Goal: Check status: Check status

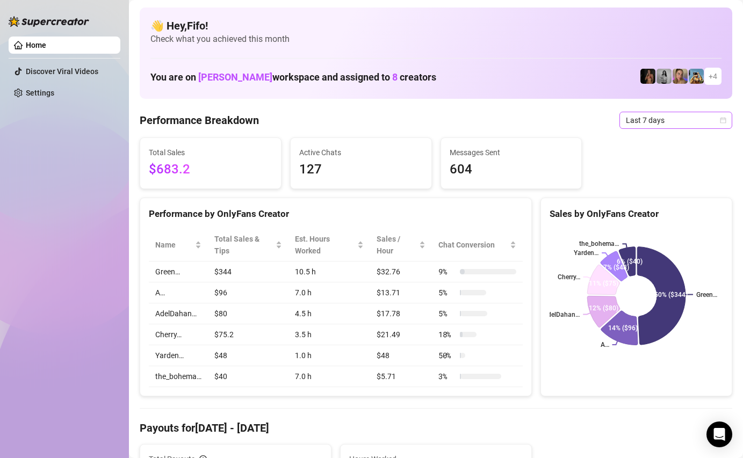
click at [691, 121] on span "Last 7 days" at bounding box center [676, 120] width 100 height 16
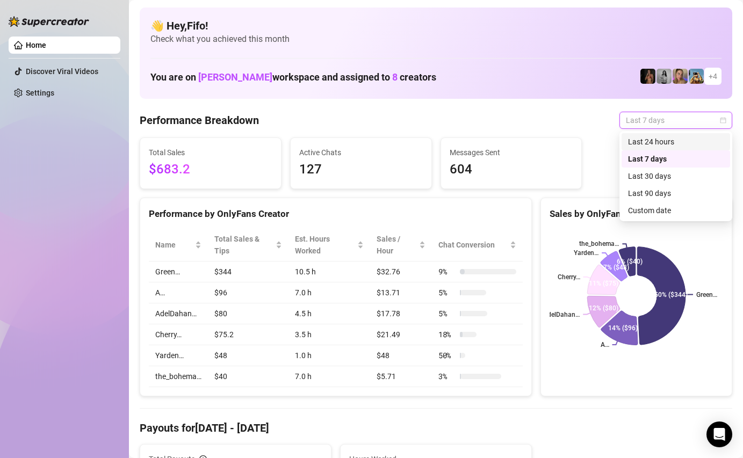
click at [674, 143] on div "Last 24 hours" at bounding box center [676, 142] width 96 height 12
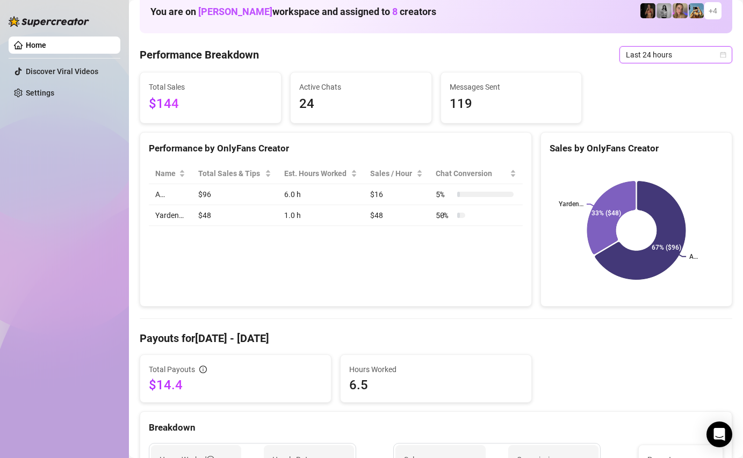
scroll to position [65, 0]
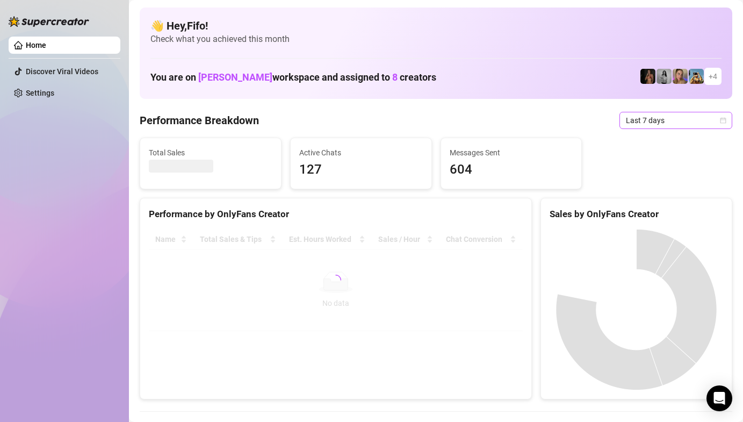
click at [666, 117] on span "Last 7 days" at bounding box center [676, 120] width 100 height 16
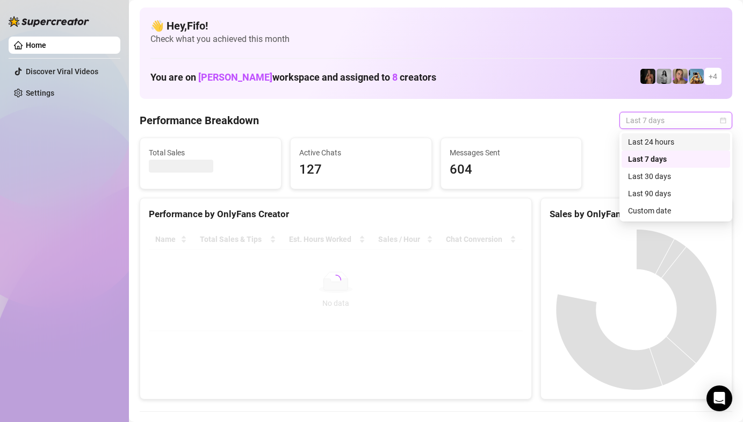
click at [665, 139] on div "Last 24 hours" at bounding box center [676, 142] width 96 height 12
